Goal: Check status: Check status

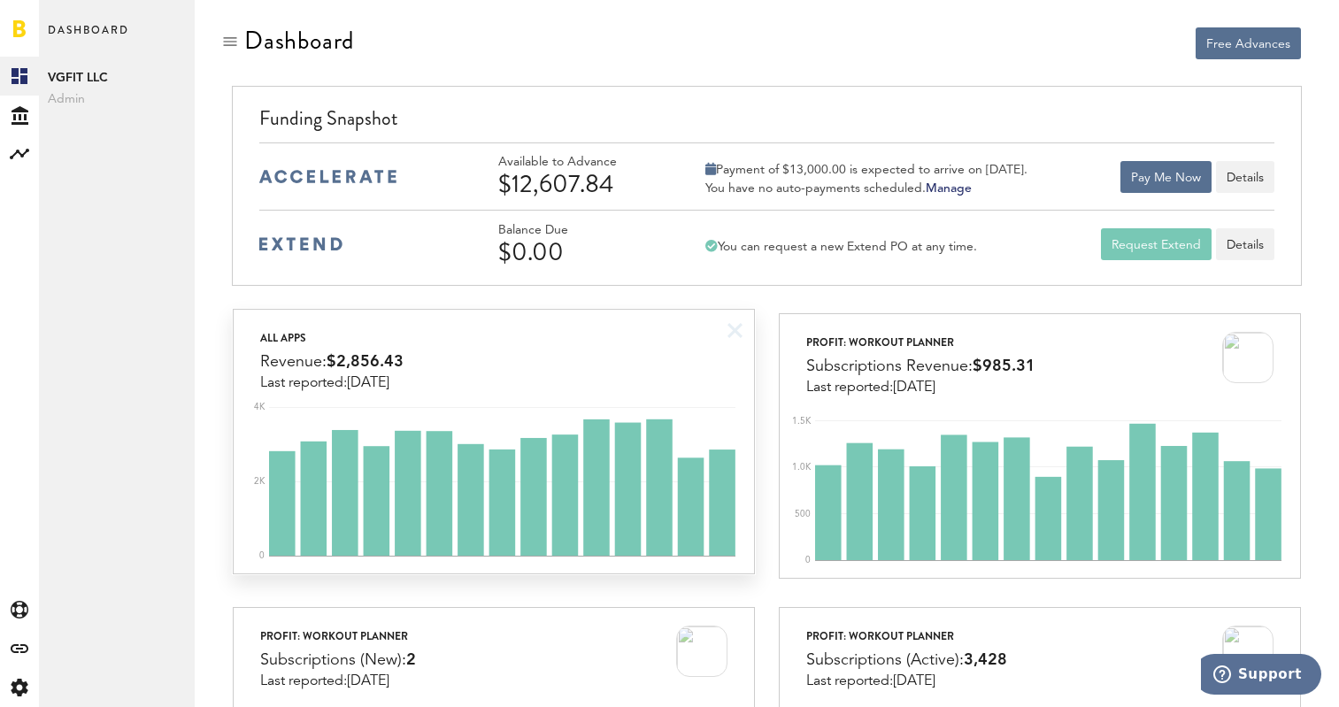
click at [725, 387] on div "All apps Revenue: $2,856.43 Last reported: Aug 30" at bounding box center [494, 350] width 520 height 81
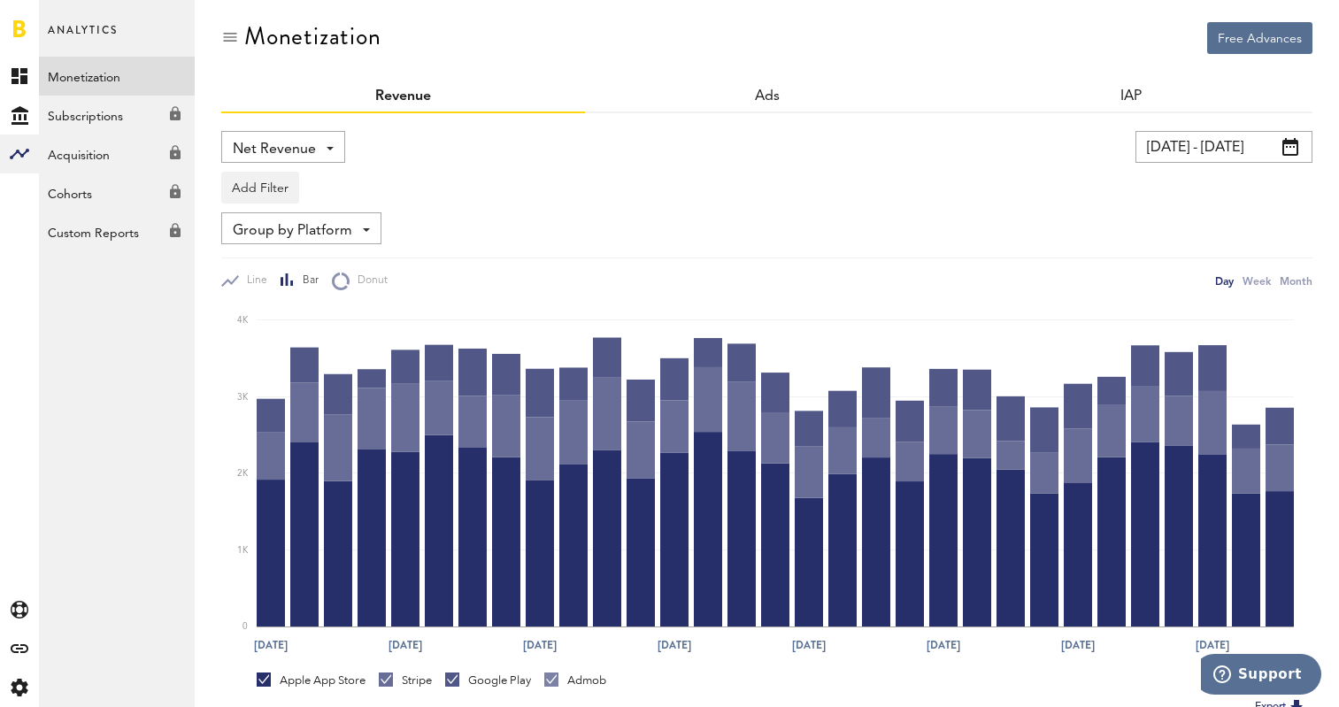
scroll to position [4, 0]
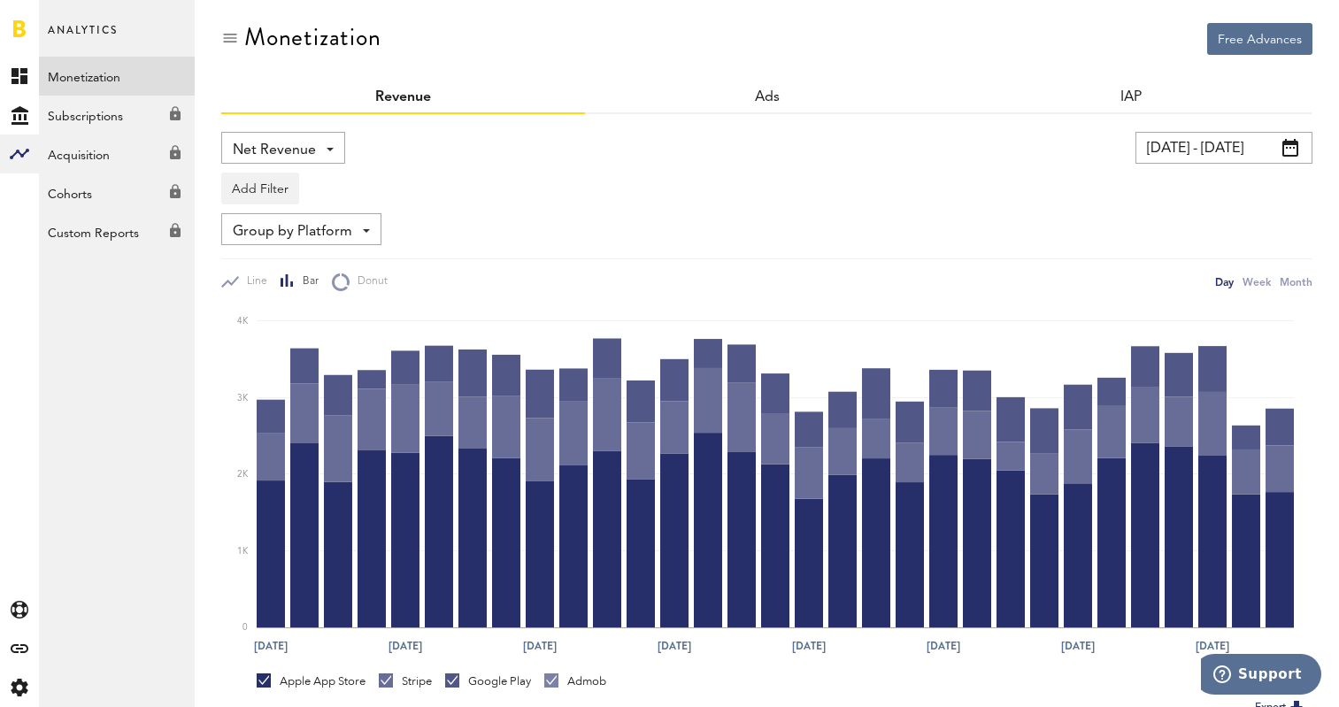
click at [857, 180] on div "Add Filter Platforms Apps" at bounding box center [766, 184] width 1091 height 41
click at [21, 30] on link at bounding box center [19, 28] width 12 height 18
